Goal: Find specific page/section: Find specific page/section

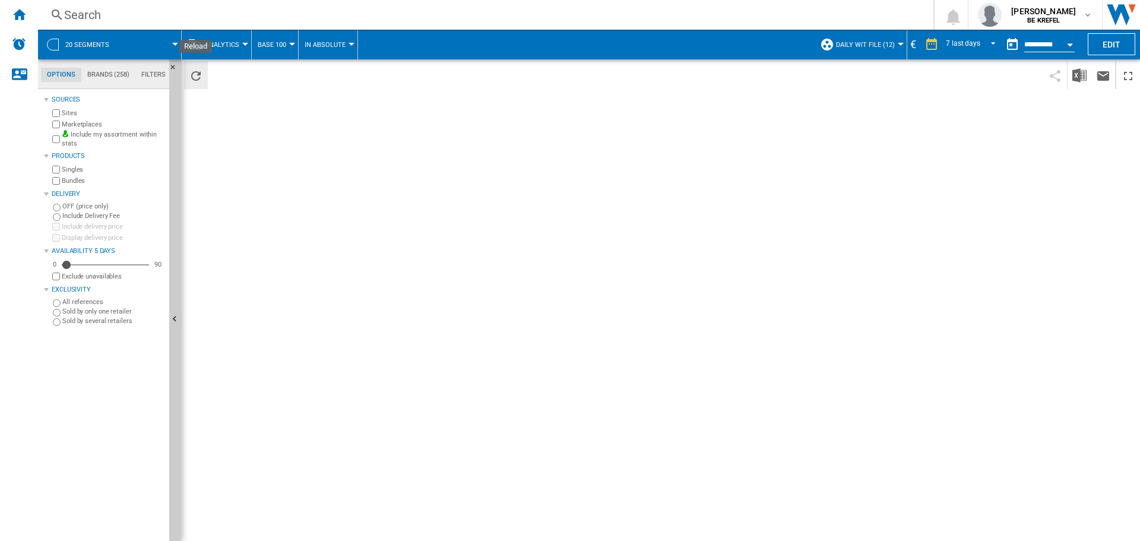
click at [194, 76] on ng-md-icon "Reload" at bounding box center [196, 76] width 14 height 14
click at [13, 14] on ng-md-icon "Home" at bounding box center [19, 14] width 14 height 14
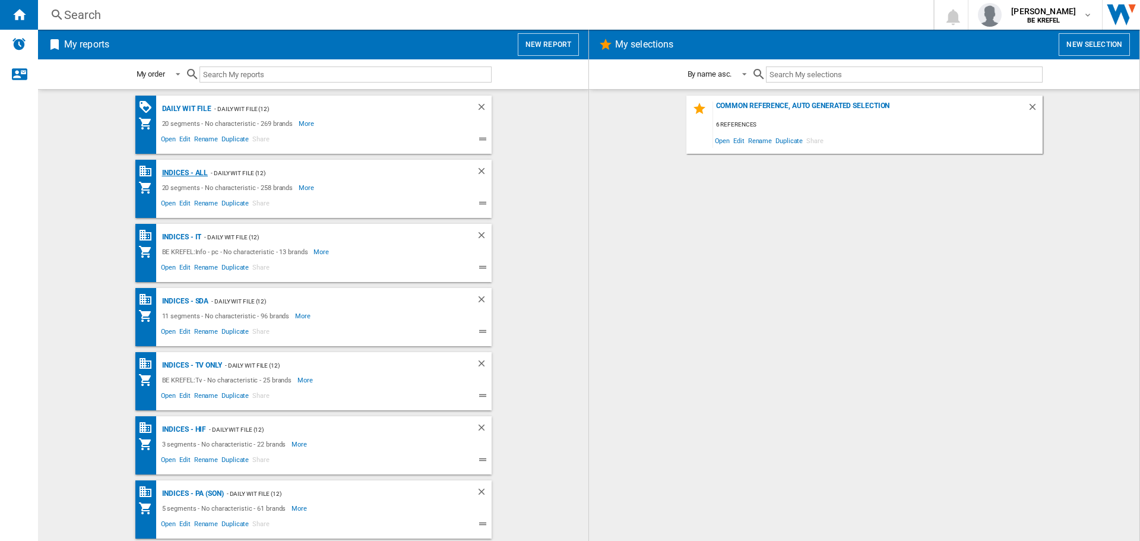
click at [185, 175] on div "Indices - All" at bounding box center [183, 173] width 49 height 15
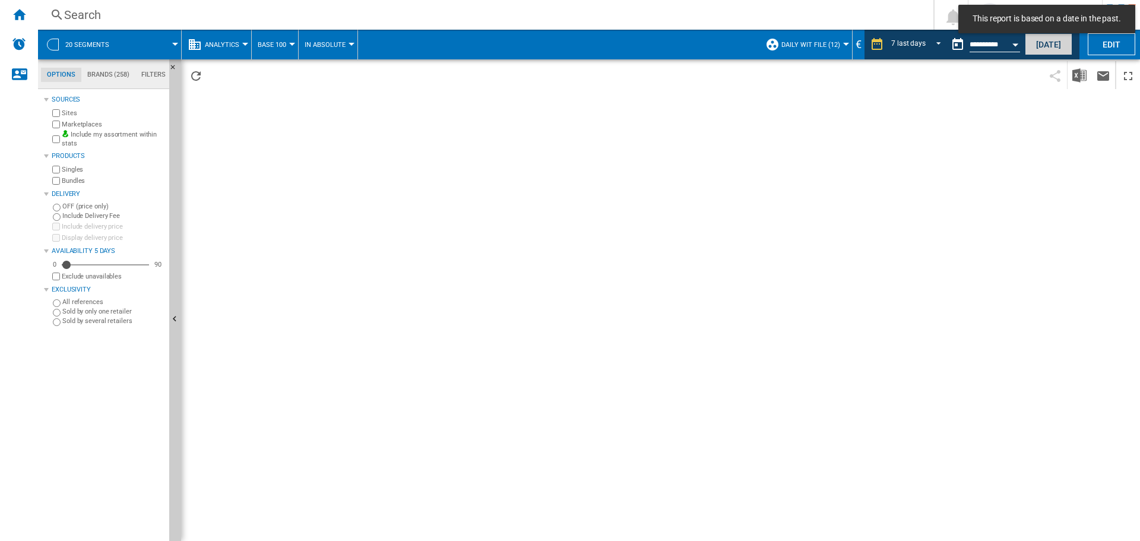
click at [1037, 49] on button "[DATE]" at bounding box center [1049, 44] width 48 height 22
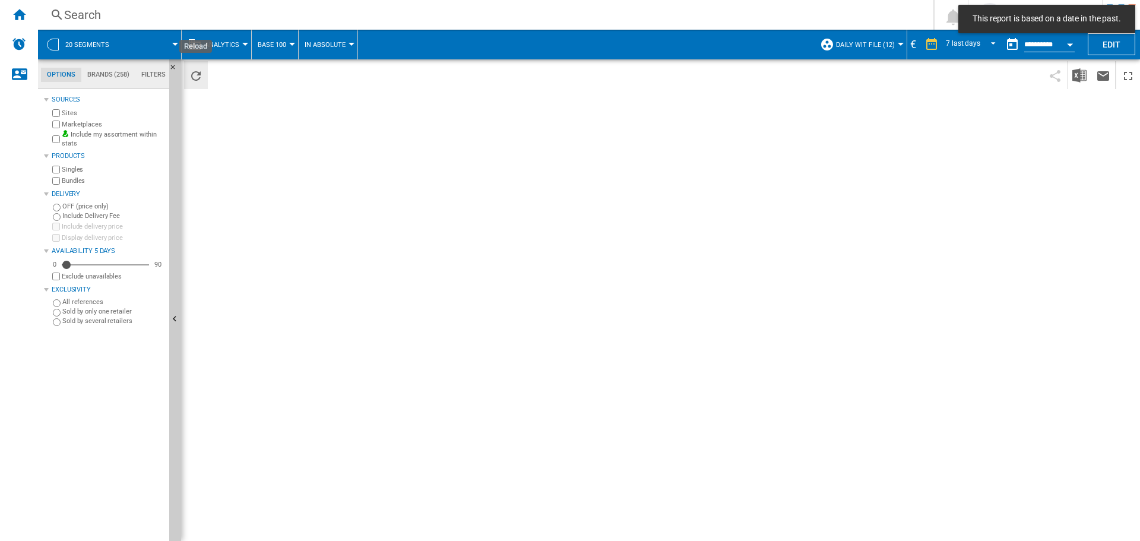
click at [195, 75] on ng-md-icon "Reload" at bounding box center [196, 76] width 14 height 14
